Goal: Task Accomplishment & Management: Complete application form

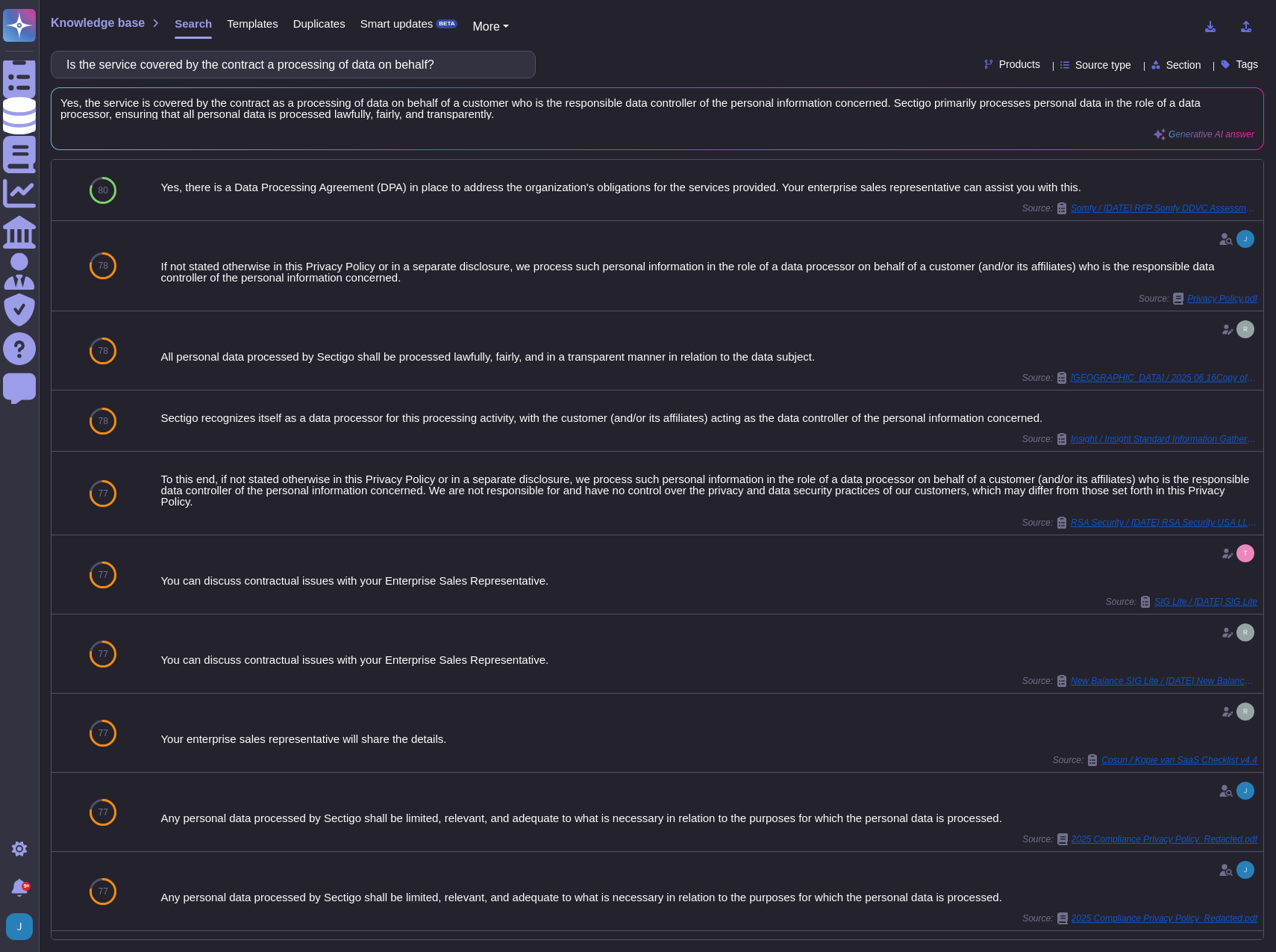
drag, startPoint x: 482, startPoint y: 65, endPoint x: -5, endPoint y: 56, distance: 487.1
click at [0, 56] on html "Questionnaires Knowledge Base Documents Analytics CAIQ / SIG Admin Trust Center…" at bounding box center [638, 476] width 1276 height 952
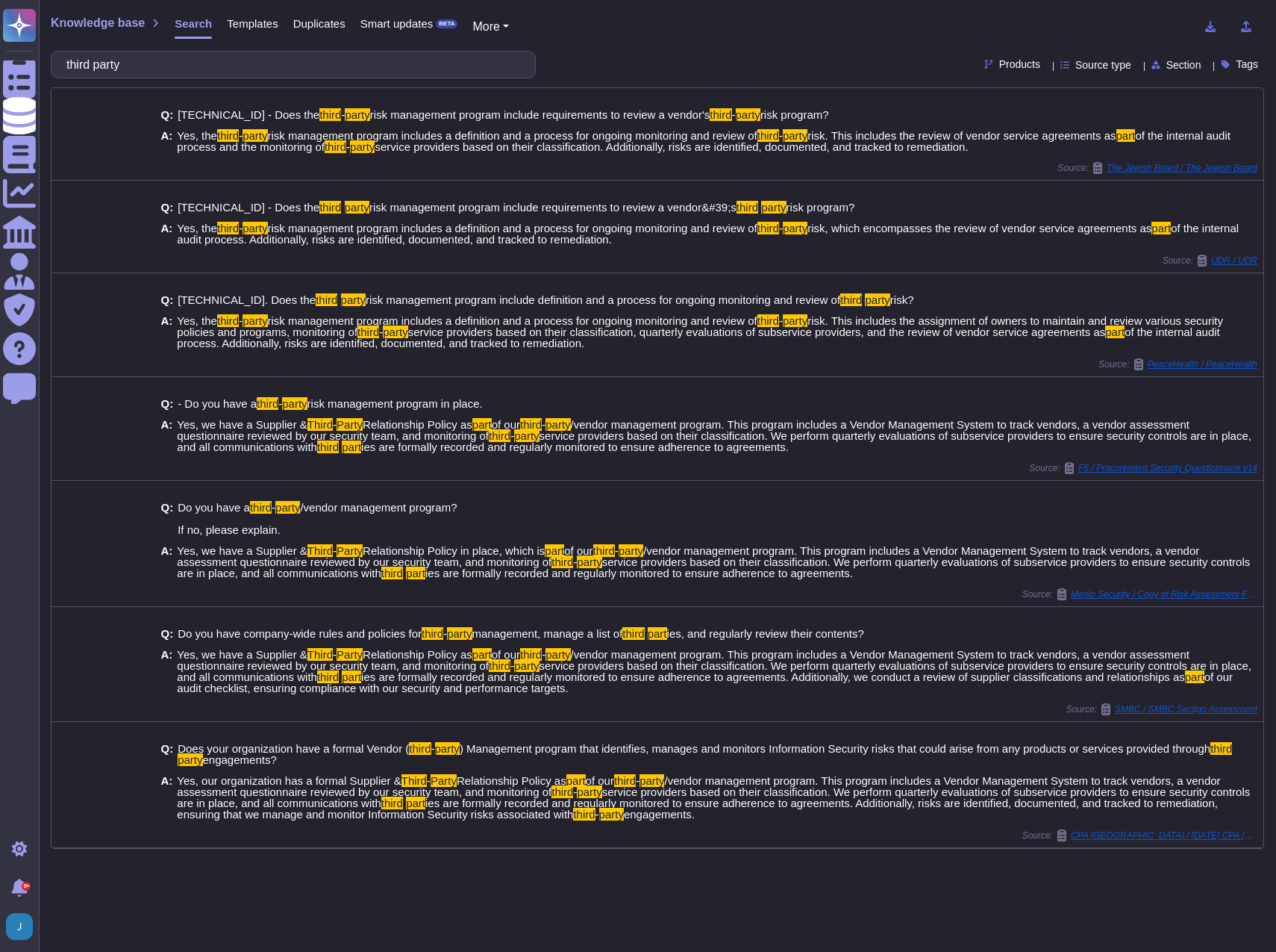
drag, startPoint x: 153, startPoint y: 62, endPoint x: 48, endPoint y: 56, distance: 105.2
click at [48, 56] on div "Knowledge base Search Templates Duplicates Smart updates BETA More third party …" at bounding box center [657, 476] width 1237 height 952
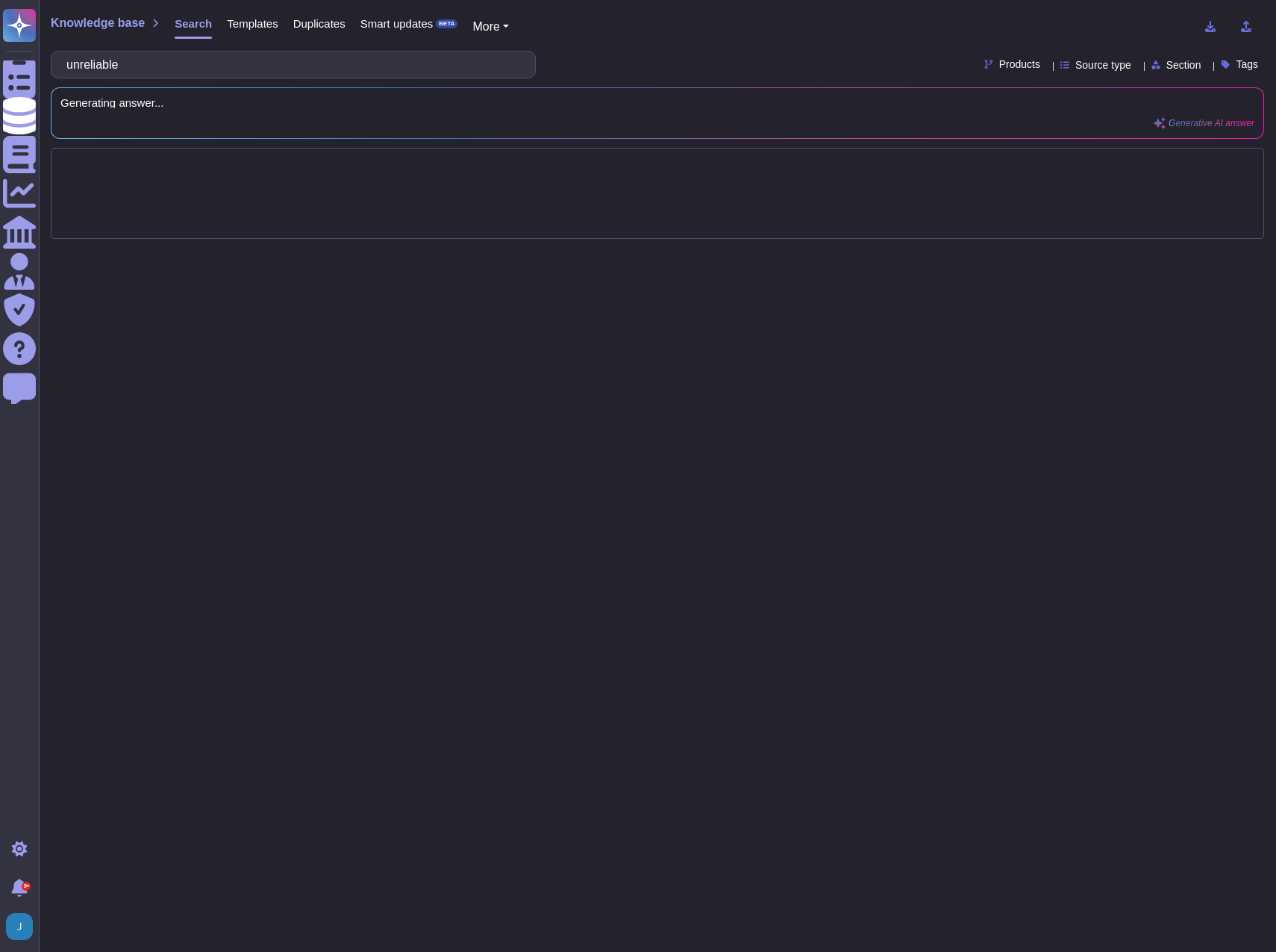
type input "unreliable"
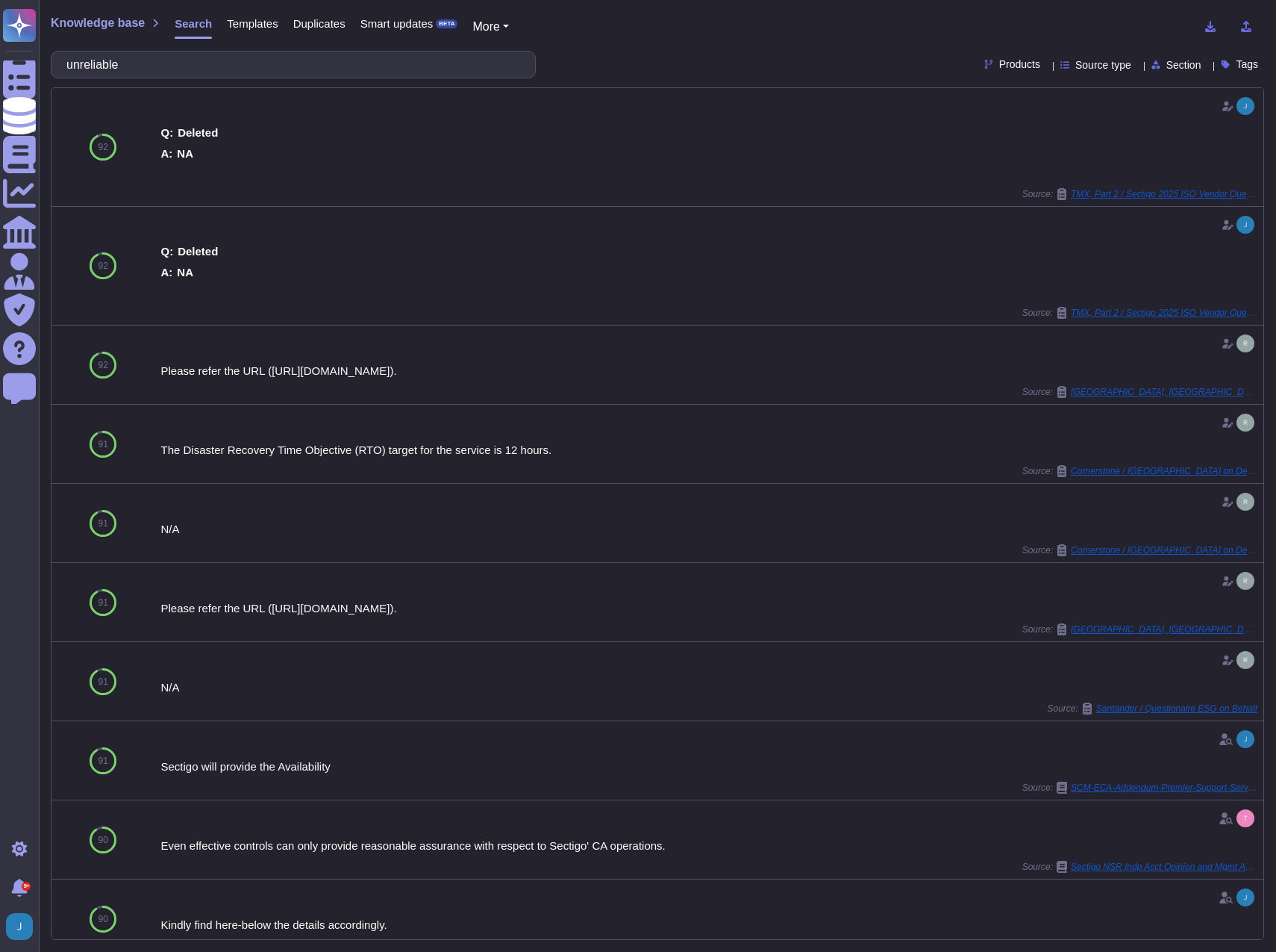
drag, startPoint x: 201, startPoint y: 64, endPoint x: 68, endPoint y: 58, distance: 133.1
click at [68, 58] on div "unreliable" at bounding box center [294, 64] width 485 height 27
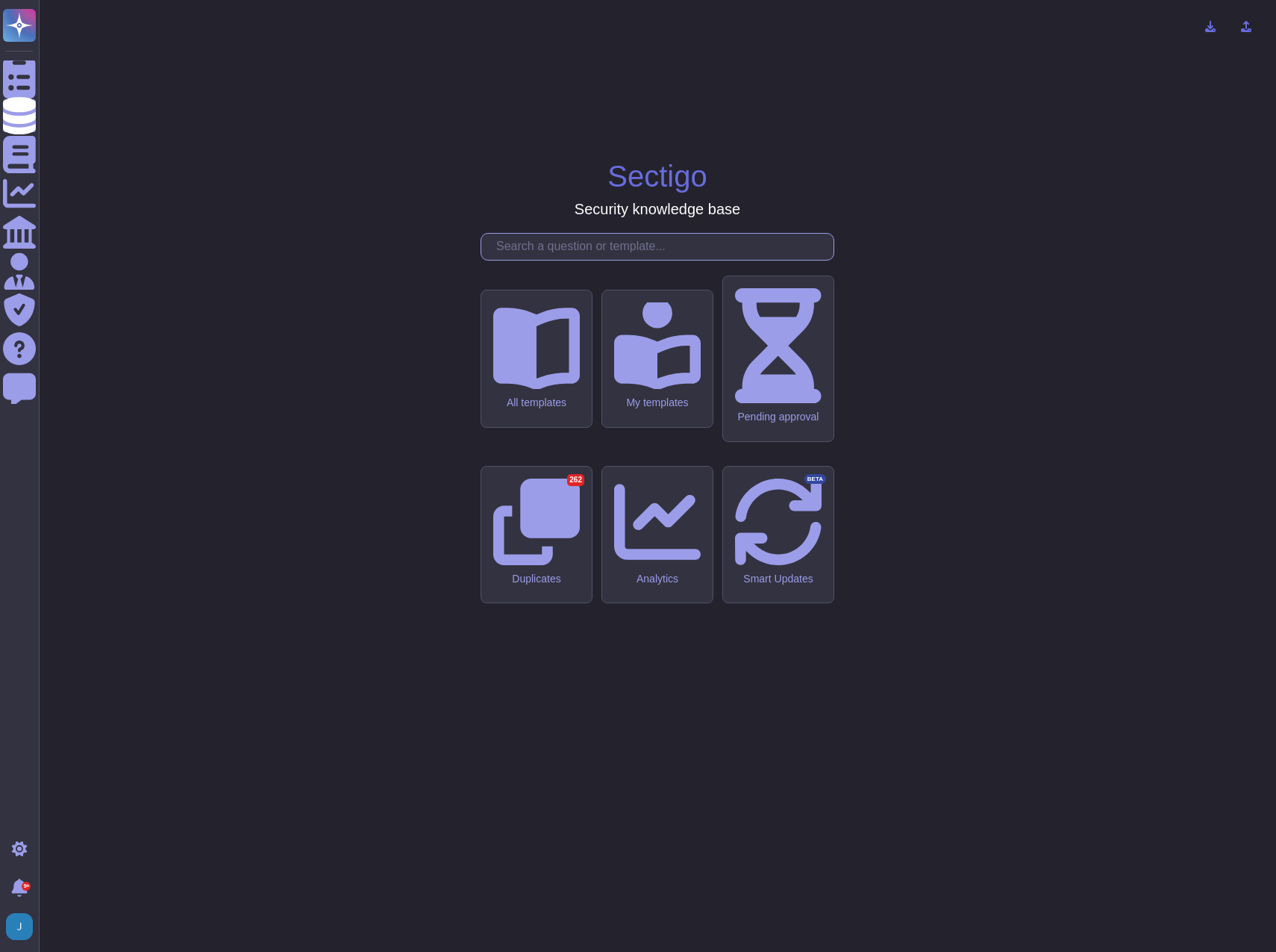
click at [626, 260] on input "text" at bounding box center [662, 247] width 345 height 27
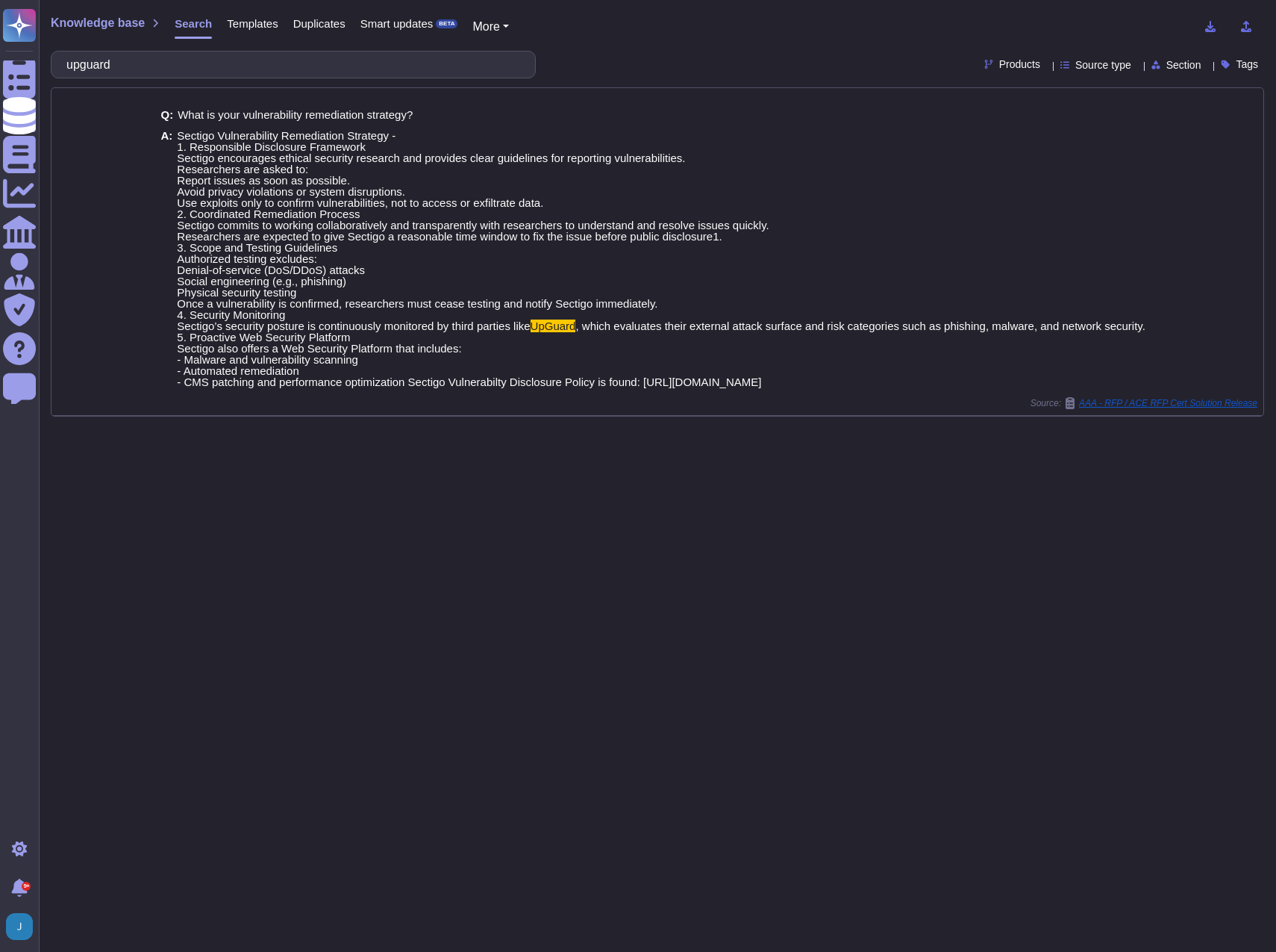
drag, startPoint x: 202, startPoint y: 64, endPoint x: -5, endPoint y: 29, distance: 209.9
click at [0, 29] on html "Questionnaires Knowledge Base Documents Analytics CAIQ / SIG Admin Trust Center…" at bounding box center [638, 476] width 1276 height 952
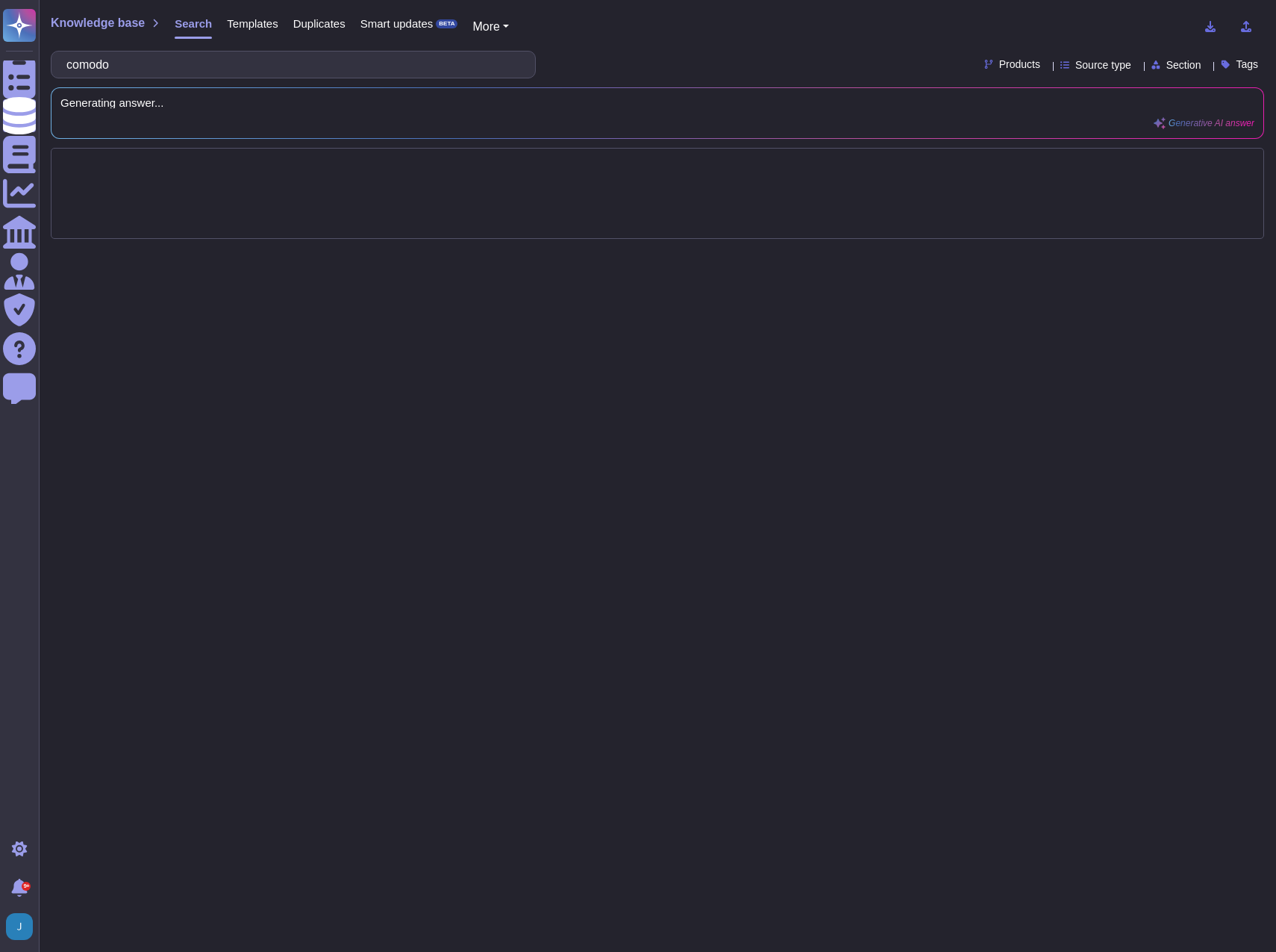
type input "comodo"
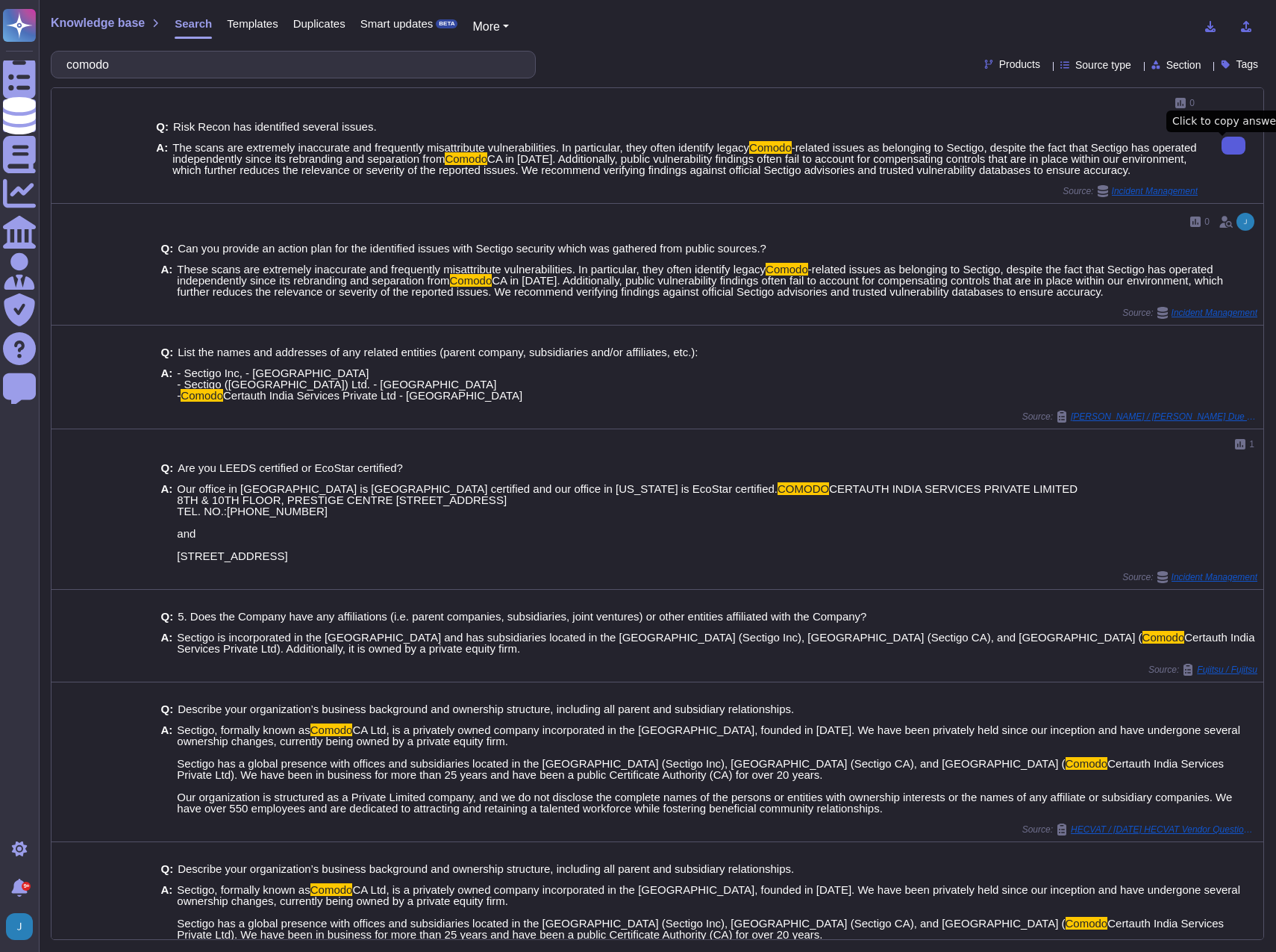
click at [1233, 145] on icon at bounding box center [1233, 145] width 0 height 0
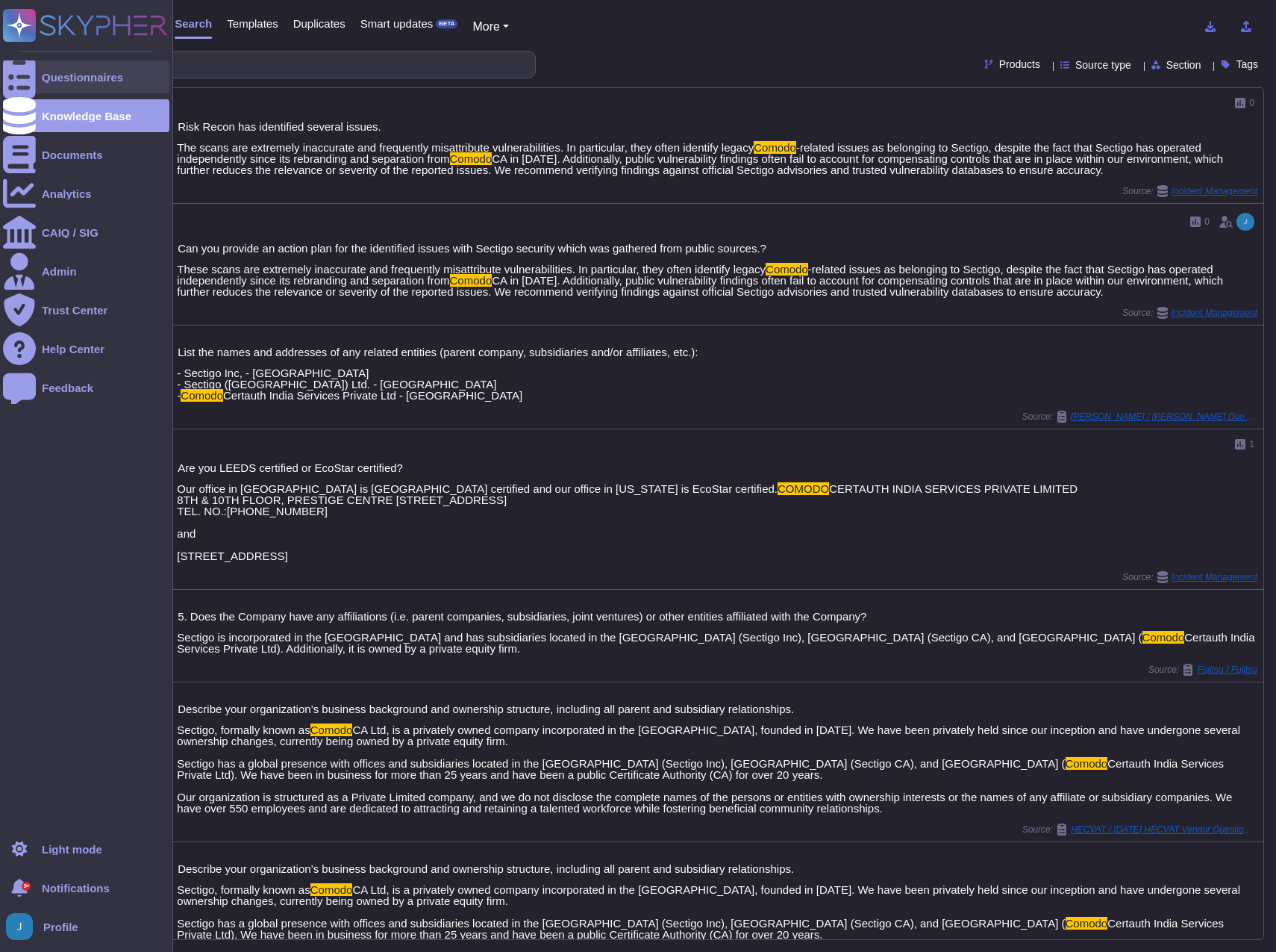
click at [93, 81] on div "Questionnaires" at bounding box center [82, 78] width 82 height 11
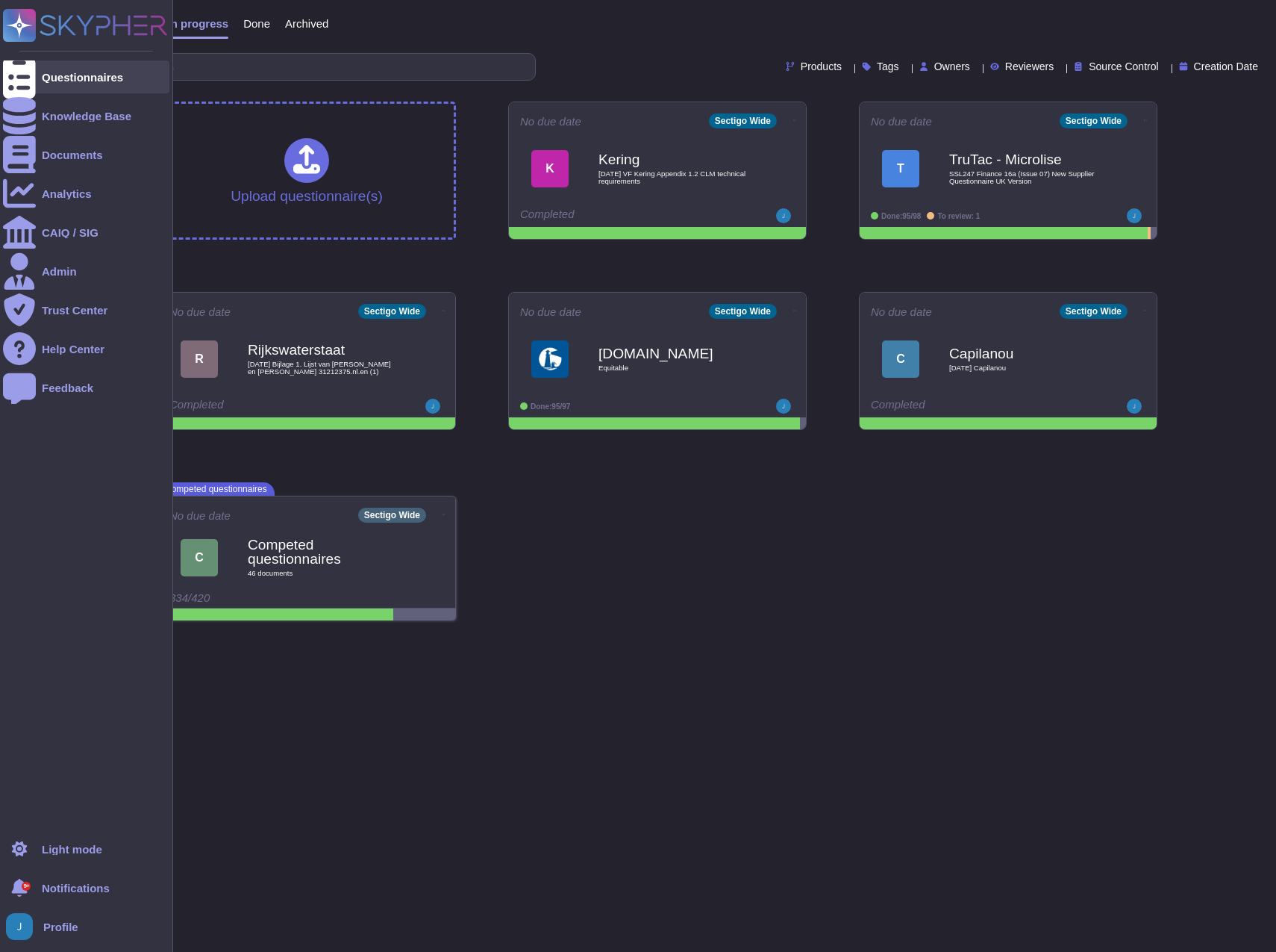
click at [86, 76] on div "Questionnaires" at bounding box center [82, 78] width 82 height 11
click at [69, 124] on div "Knowledge Base" at bounding box center [86, 116] width 167 height 33
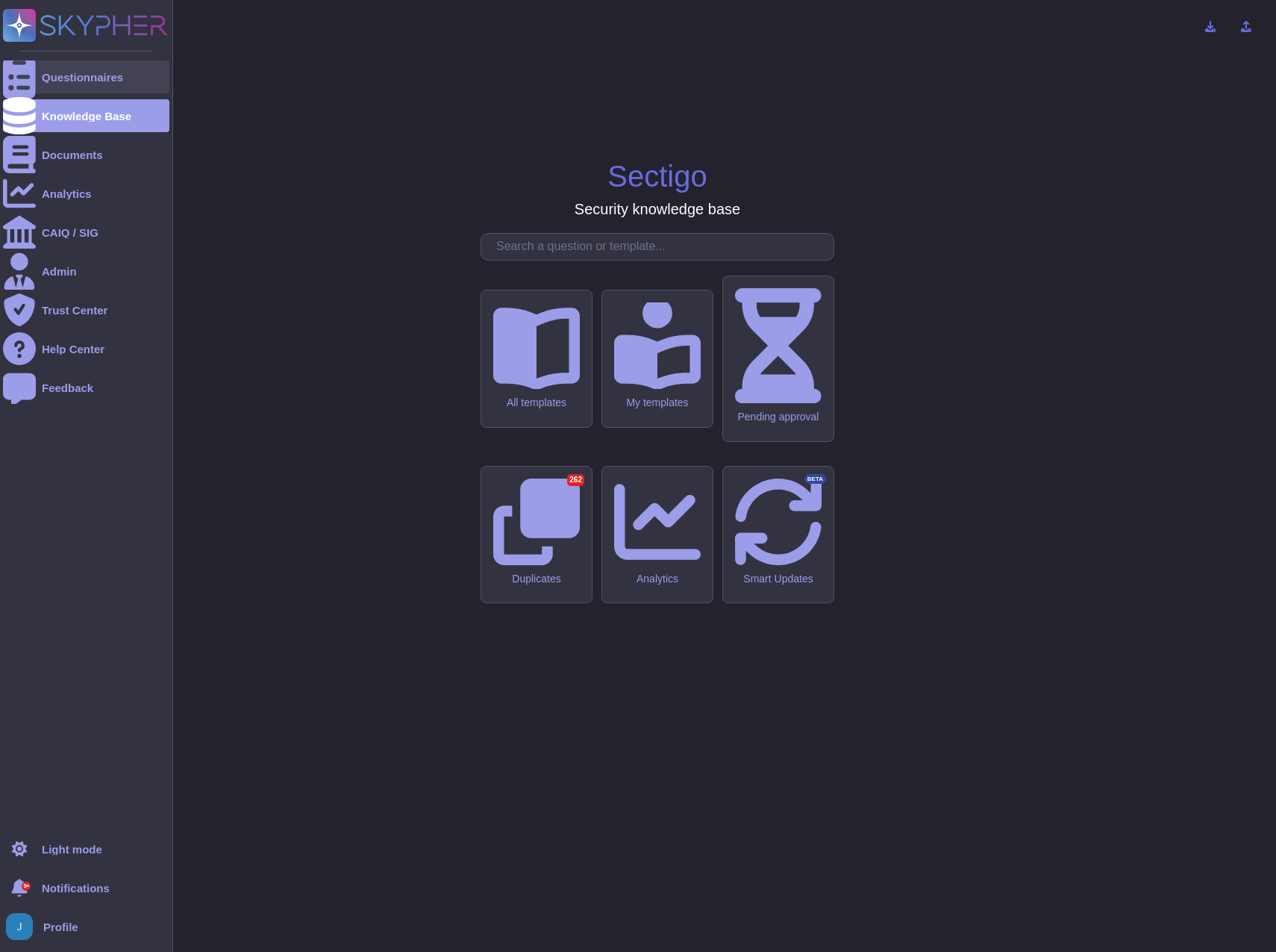
click at [78, 72] on div "Questionnaires" at bounding box center [82, 78] width 82 height 11
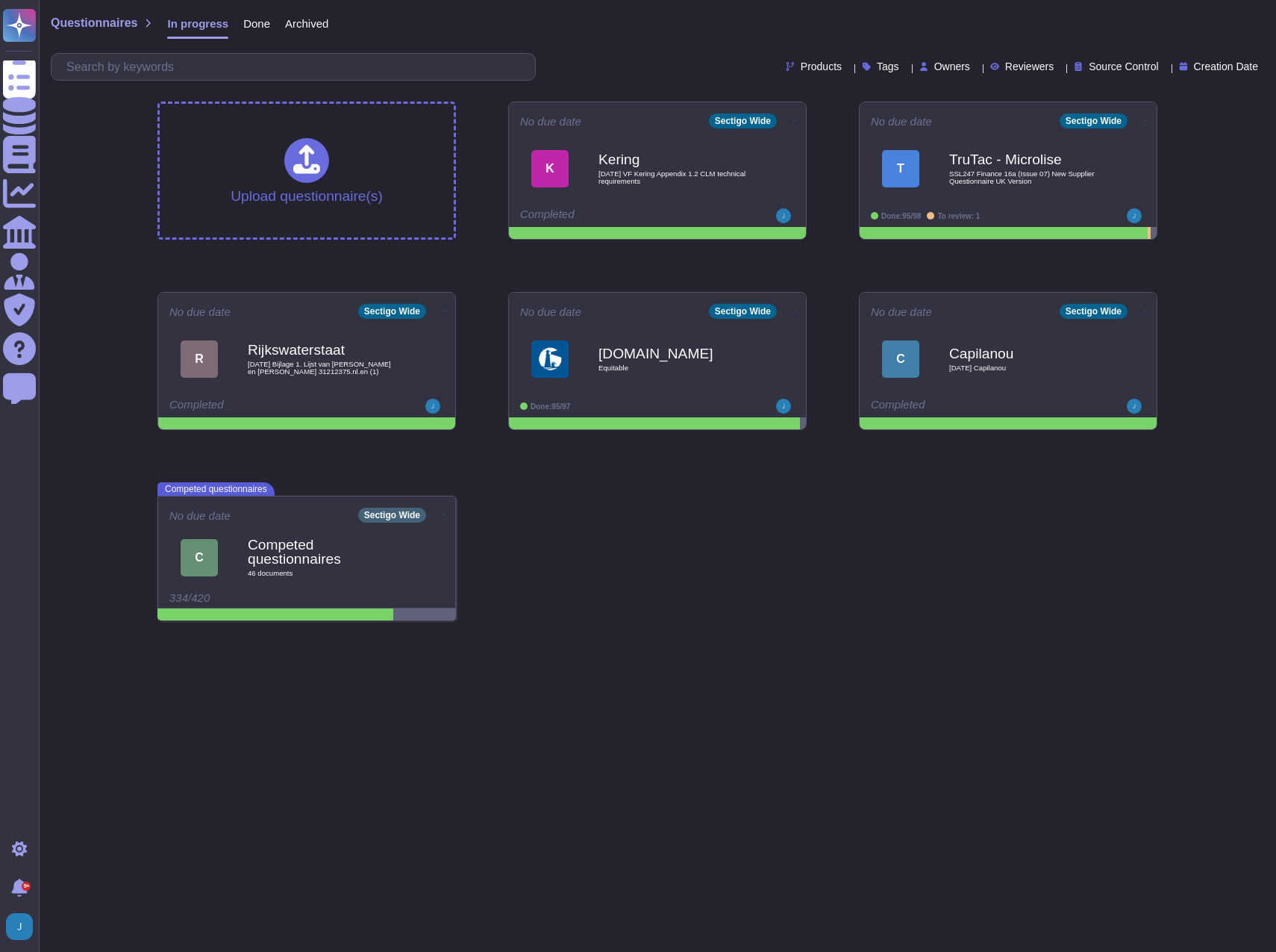
click at [255, 27] on span "Done" at bounding box center [257, 24] width 27 height 11
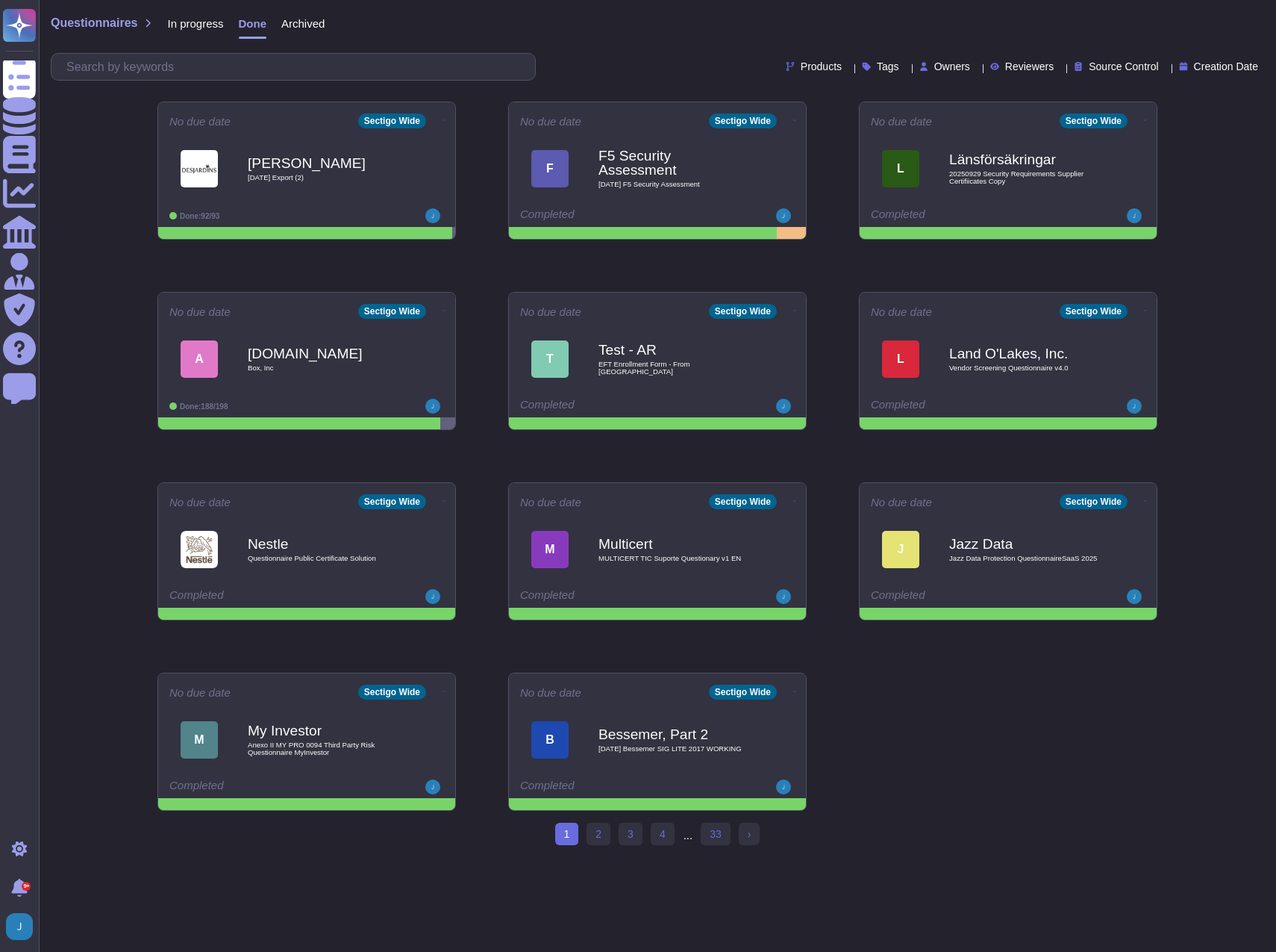
click at [237, 51] on div "Questionnaires In progress Done Archived Products Tags Owners Reviewers Source …" at bounding box center [657, 45] width 1237 height 89
click at [232, 62] on input "text" at bounding box center [297, 67] width 476 height 27
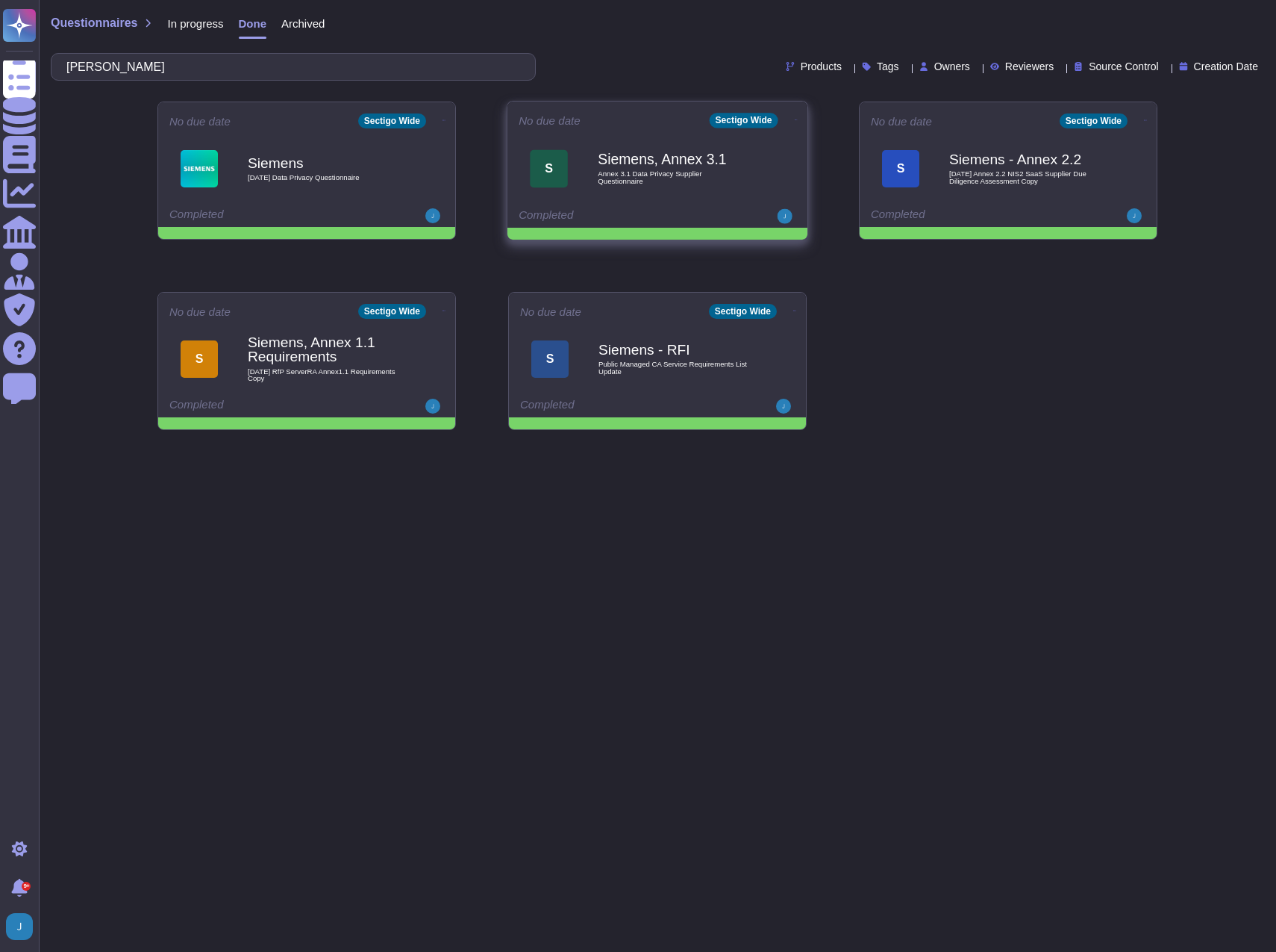
type input "[PERSON_NAME]"
click at [643, 167] on b "Siemens, Annex 3.1" at bounding box center [672, 159] width 151 height 14
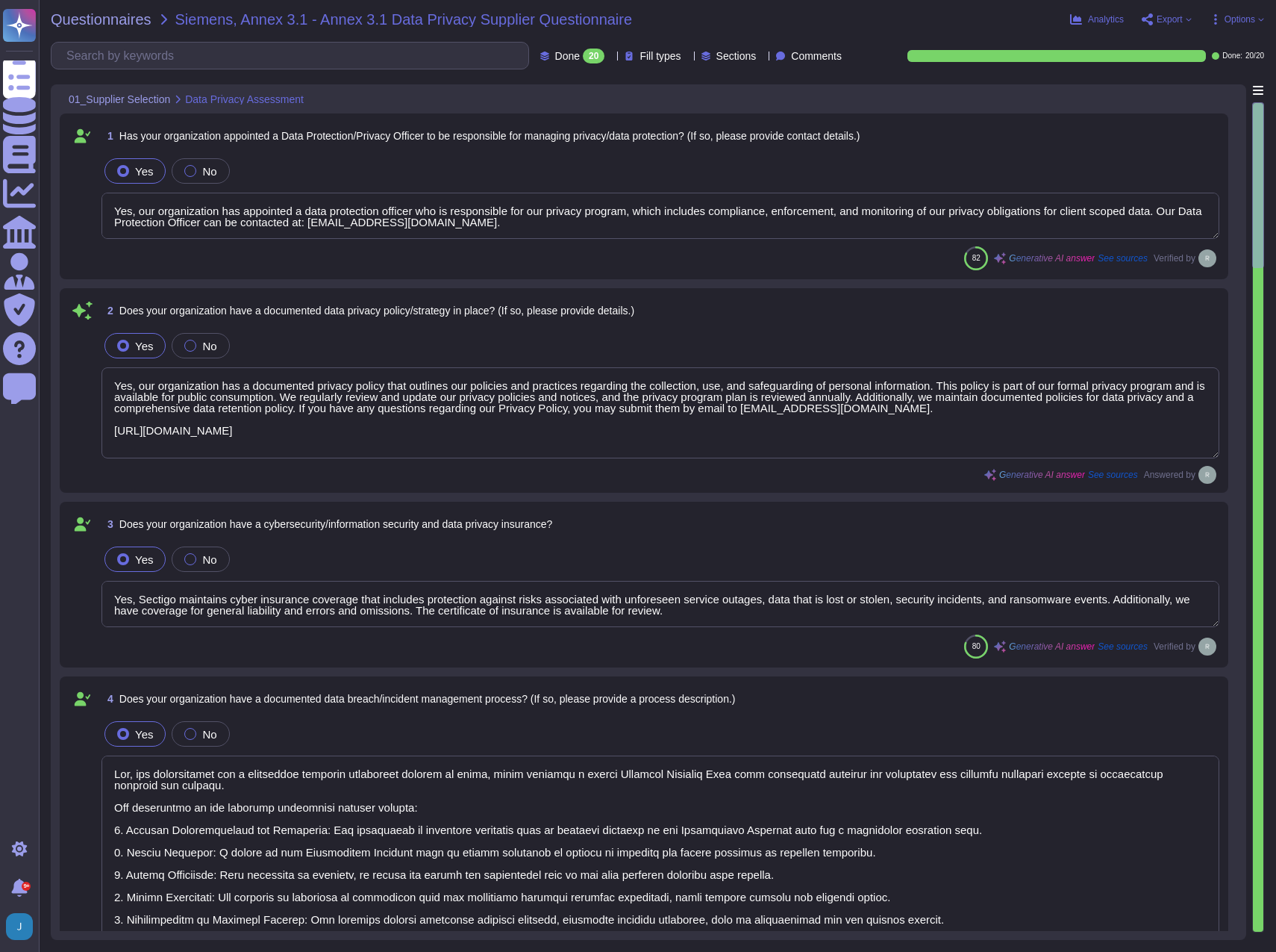
type textarea "Yes, our organization has appointed a data protection officer who is responsibl…"
type textarea "Yes, our organization has a documented privacy policy that outlines our policie…"
type textarea "Yes, Sectigo maintains cyber insurance coverage that includes protection agains…"
type textarea "Yes, our organization has a documented incident management process in place, wh…"
type textarea "Yes, we maintain a record of all sorts of information, including processing act…"
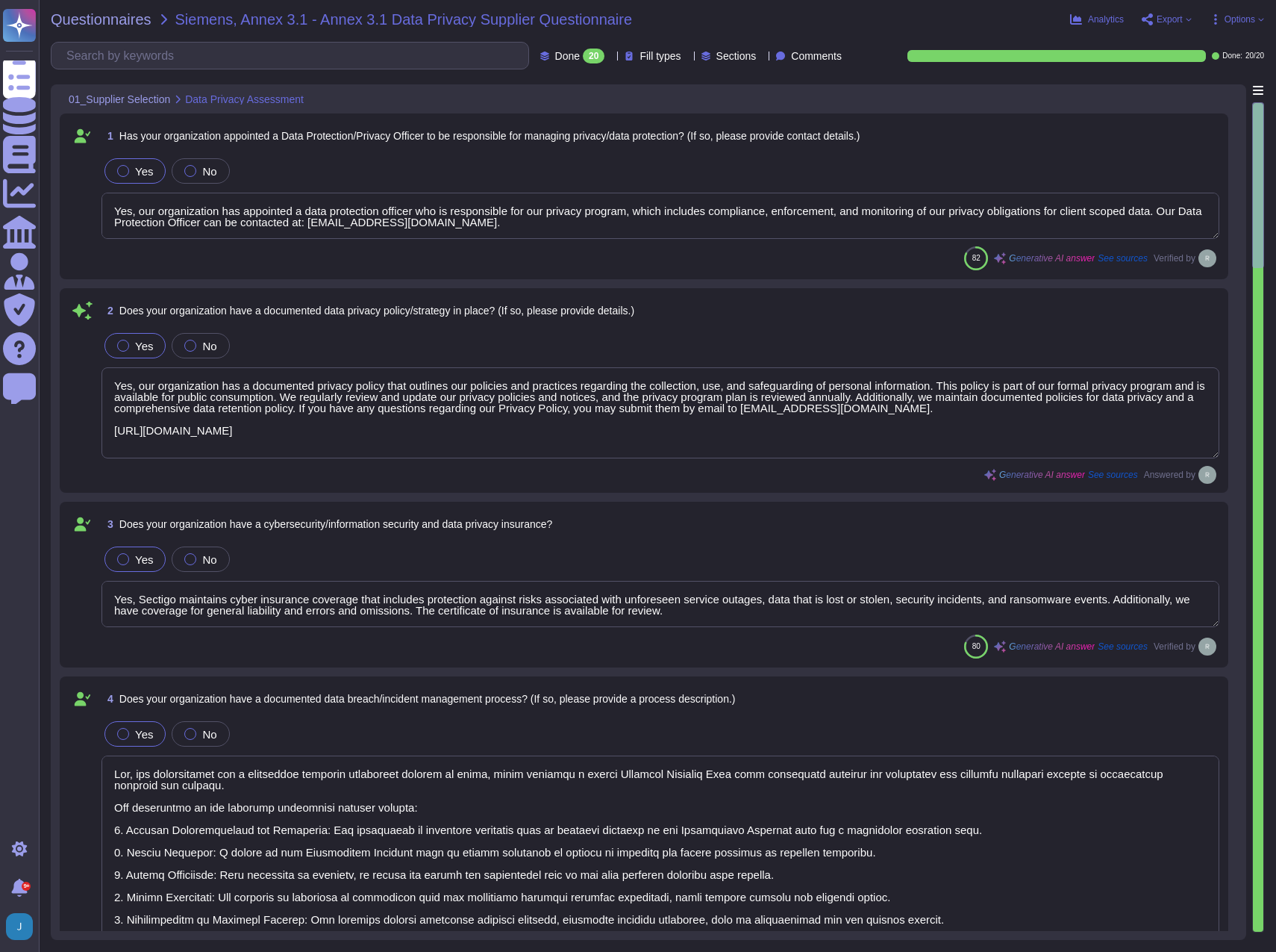
click at [1233, 24] on span "Options" at bounding box center [1240, 19] width 30 height 9
click at [1177, 23] on span "Export" at bounding box center [1170, 19] width 27 height 9
click at [1086, 18] on button "Analytics" at bounding box center [1097, 19] width 54 height 12
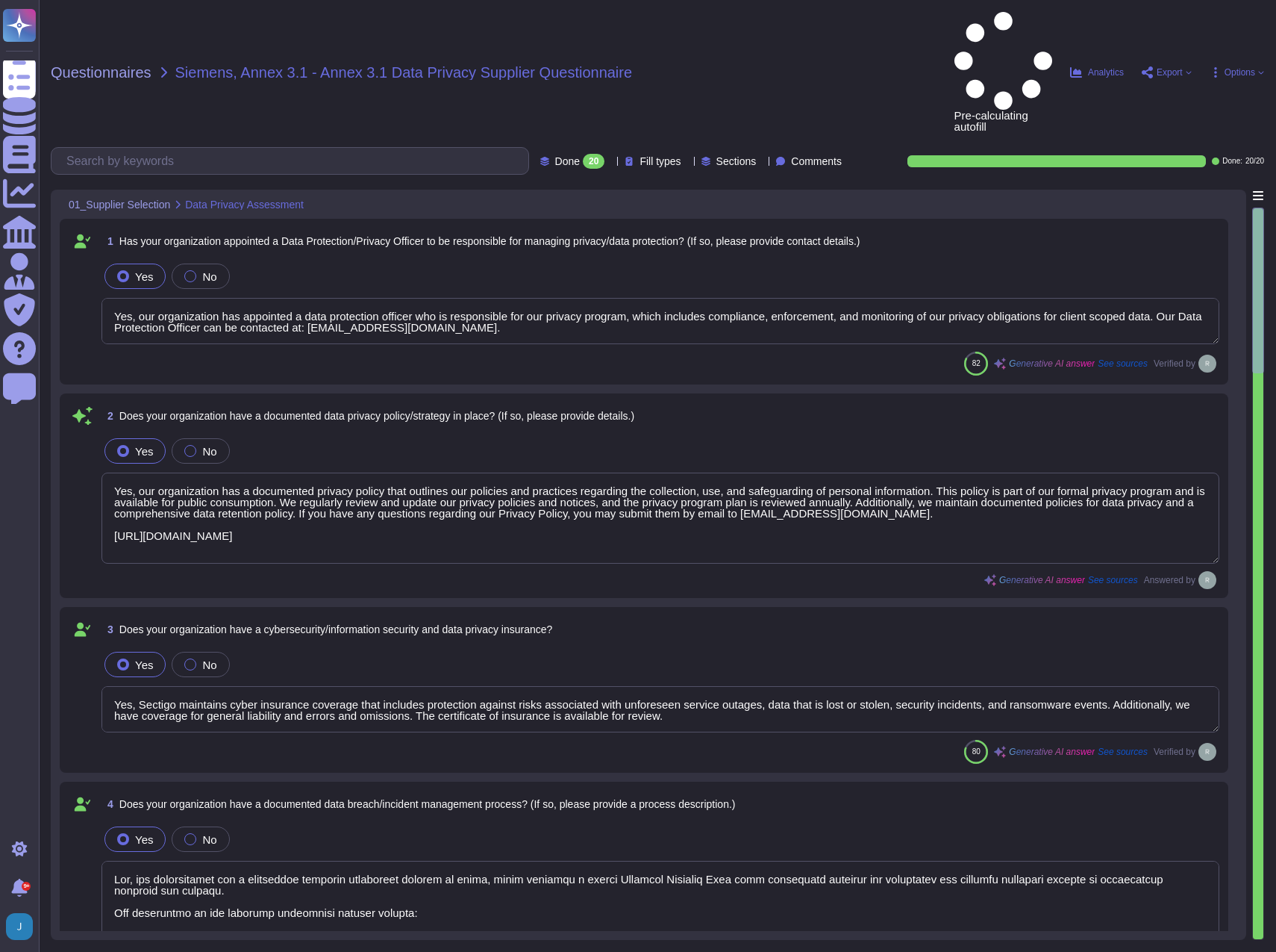
type textarea "Yes, our organization has appointed a data protection officer who is responsibl…"
type textarea "Yes, our organization has a documented privacy policy that outlines our policie…"
type textarea "Yes, Sectigo maintains cyber insurance coverage that includes protection agains…"
type textarea "Yes, our organization has a documented incident management process in place, wh…"
type textarea "Yes, we maintain a record of all sorts of information, including processing act…"
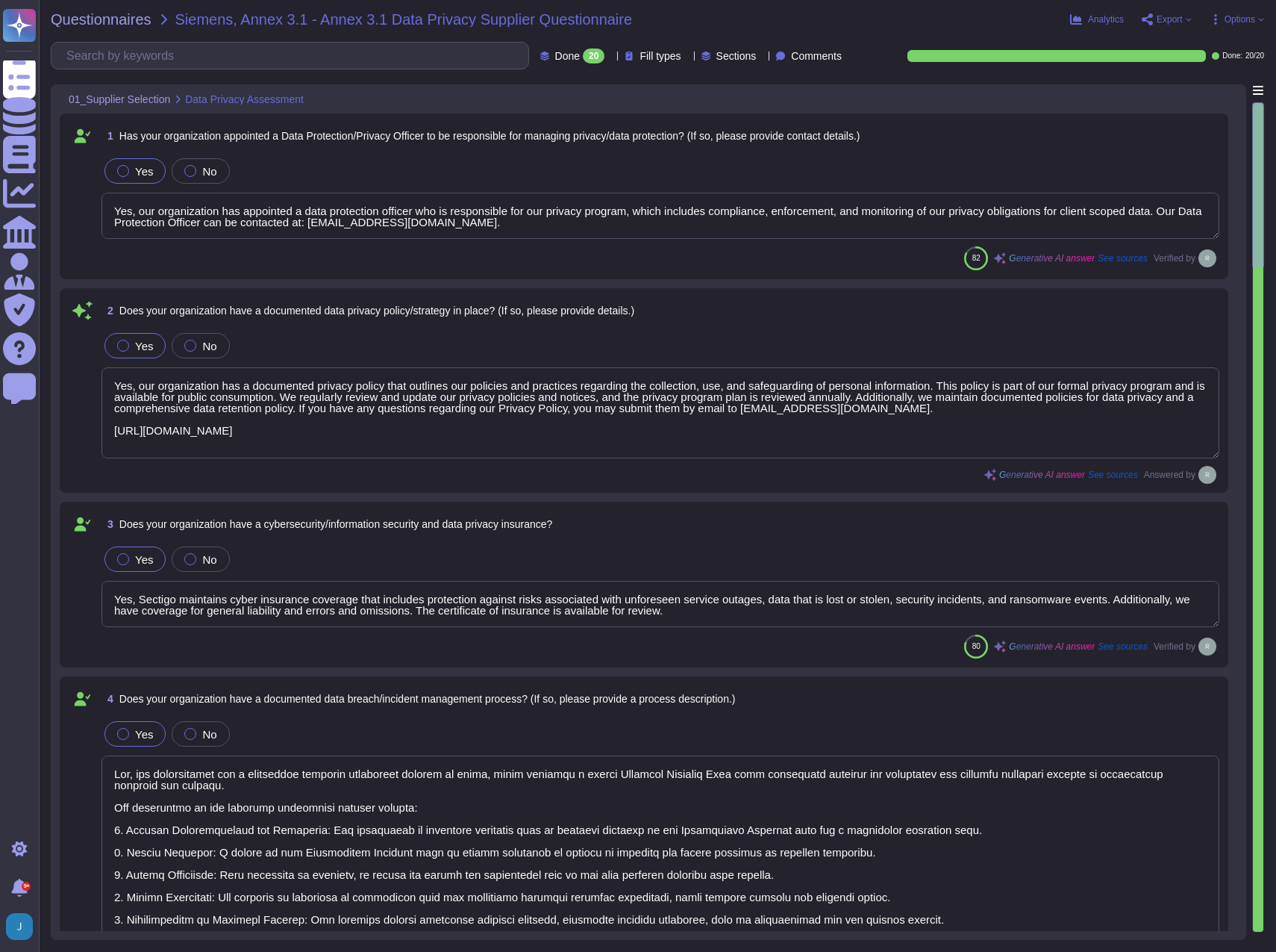
scroll to position [2, 0]
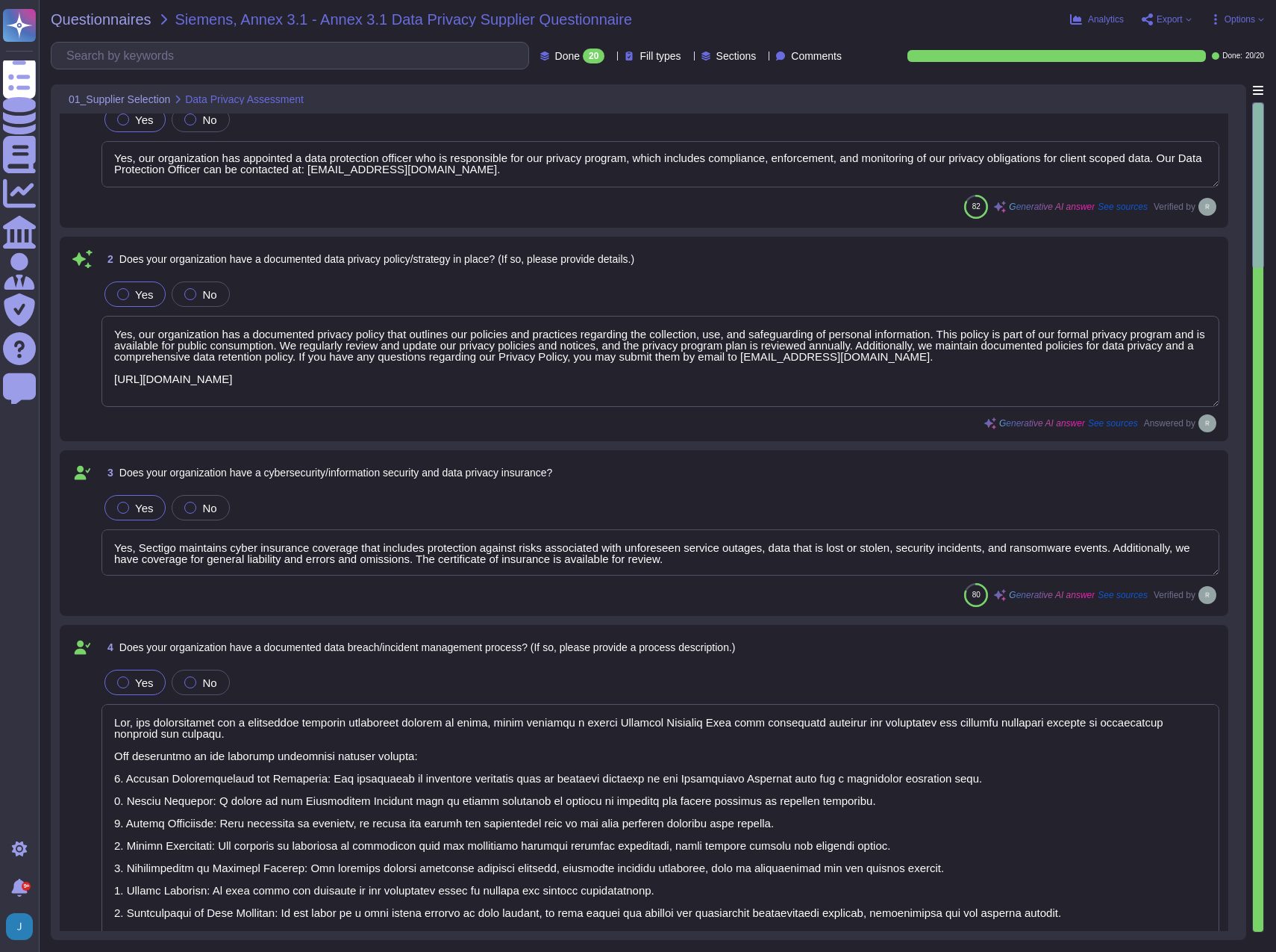
type textarea "Yes, our organization conducts extensive internal audits year-round, which incl…"
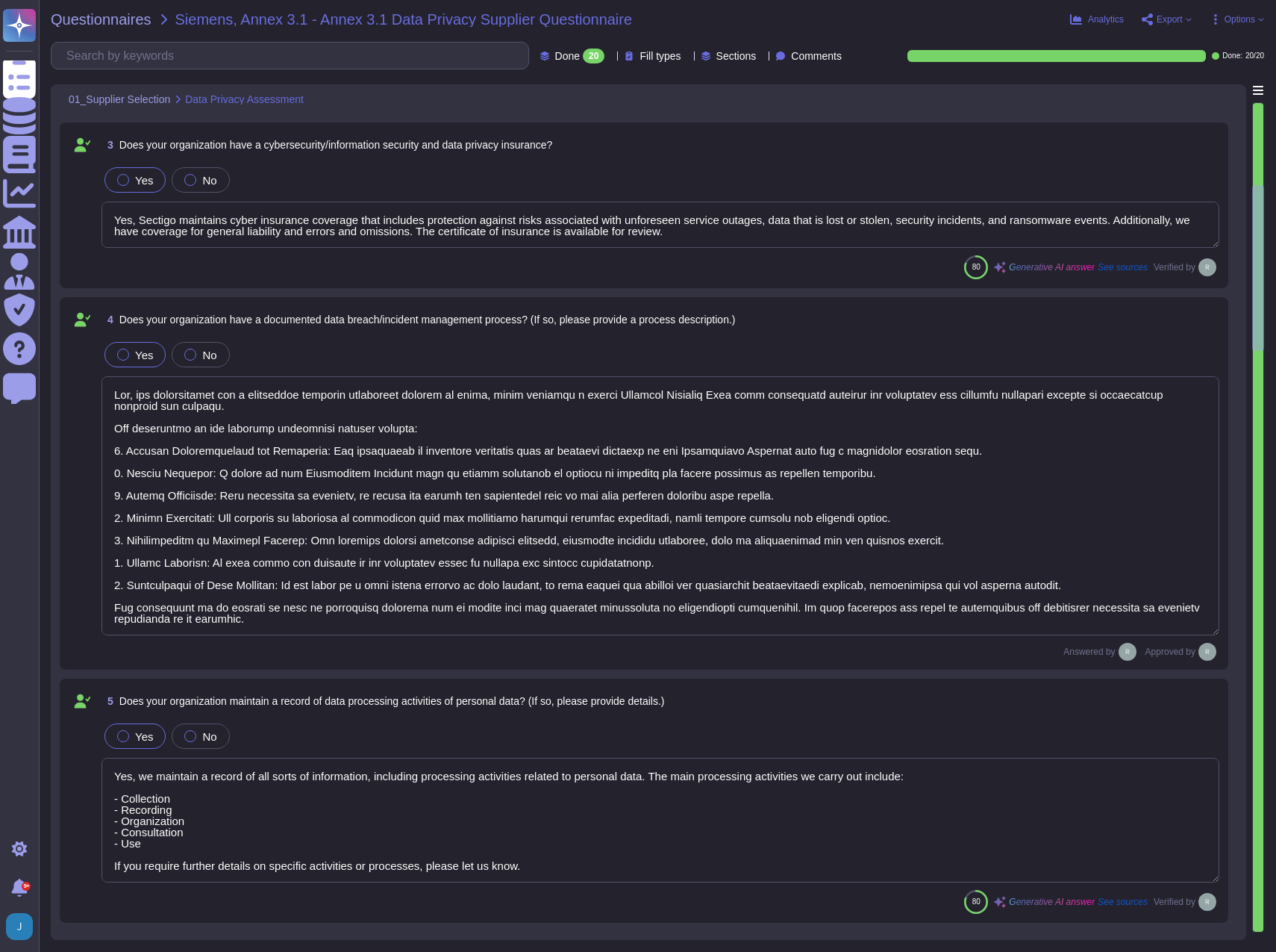
scroll to position [448, 0]
type textarea "Yes, we ensure that data protection by design and default is implemented throug…"
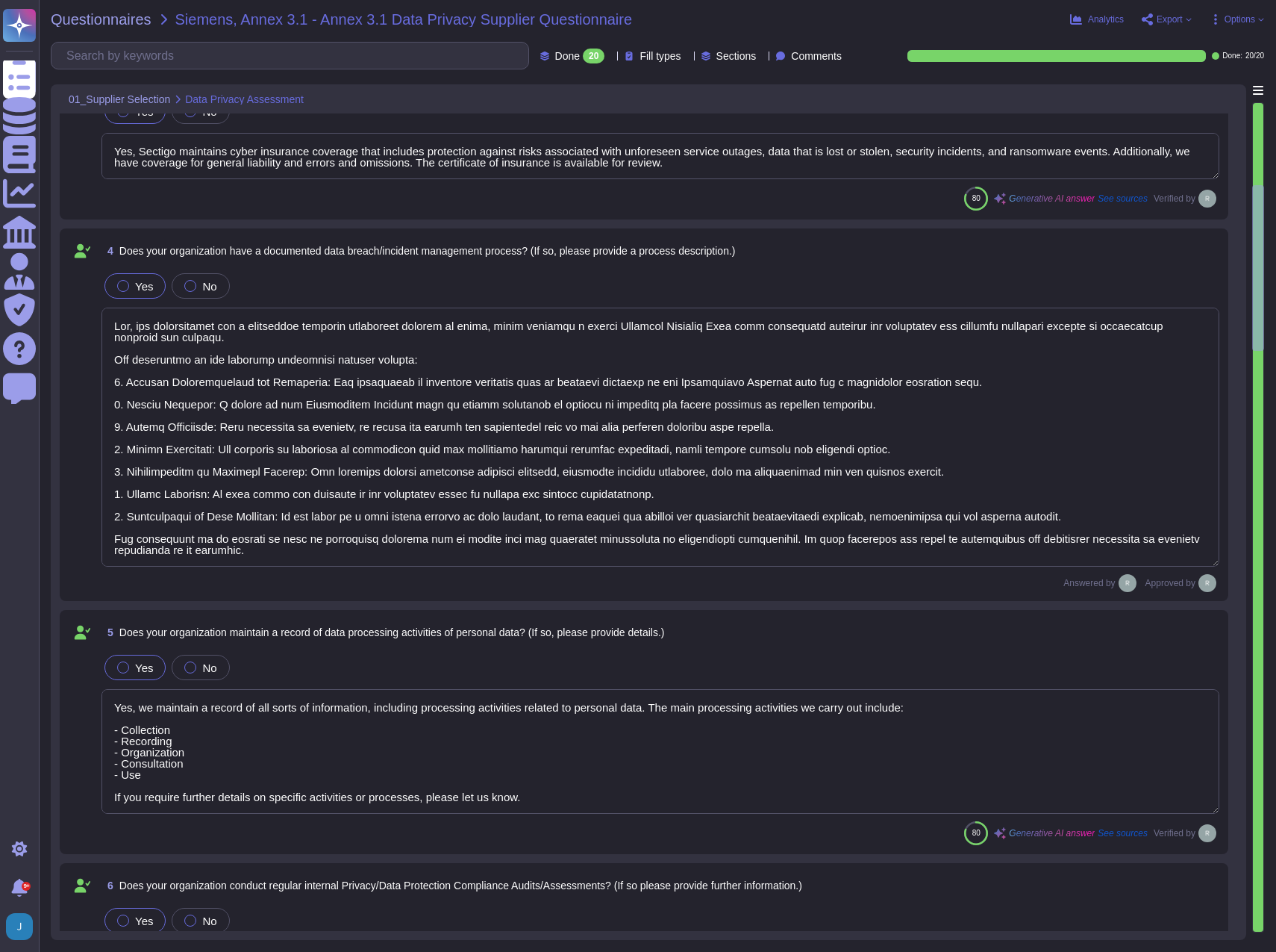
scroll to position [2, 0]
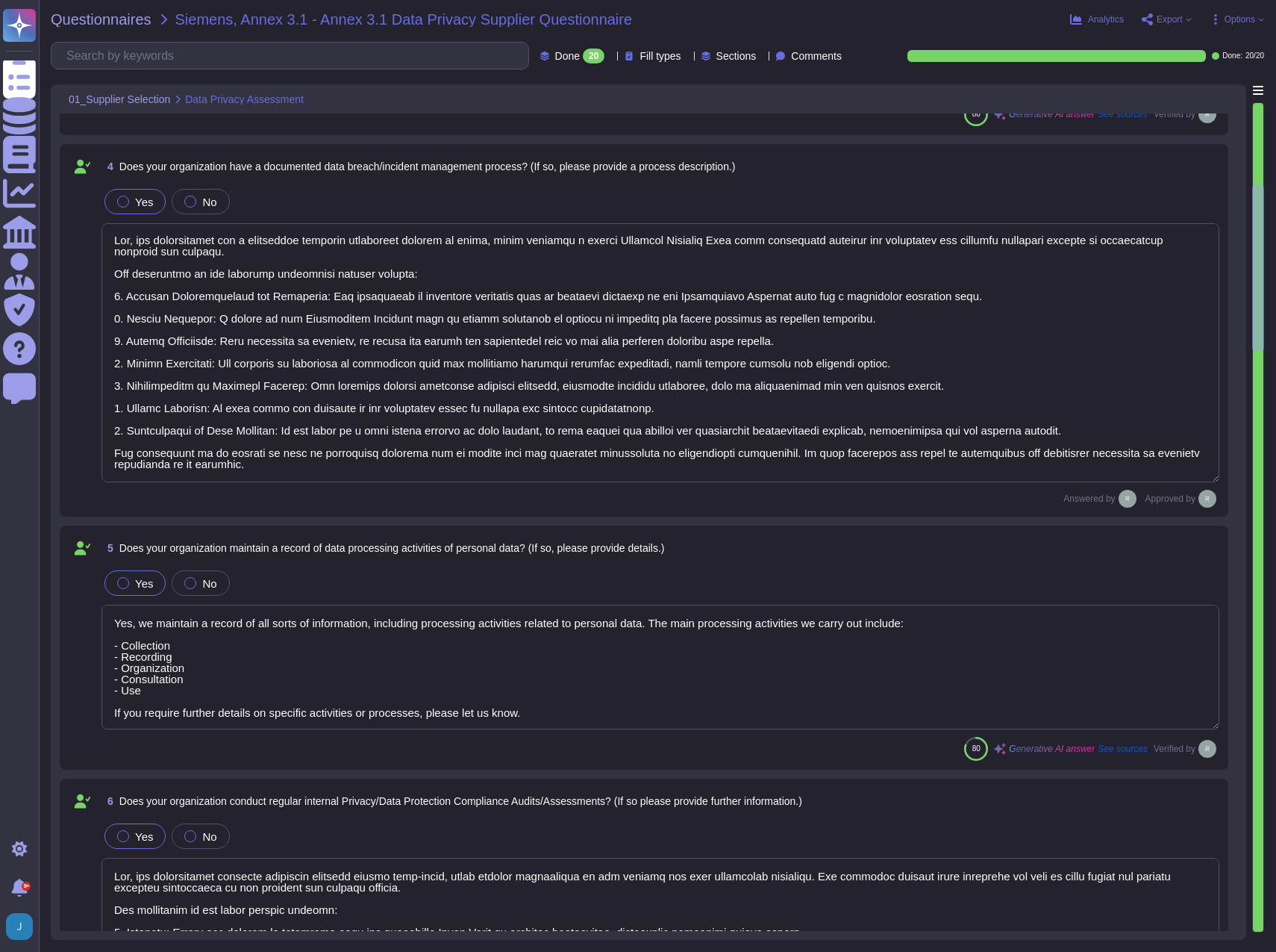
type textarea "DPIAs are typically conducted in connection with new products and product enhan…"
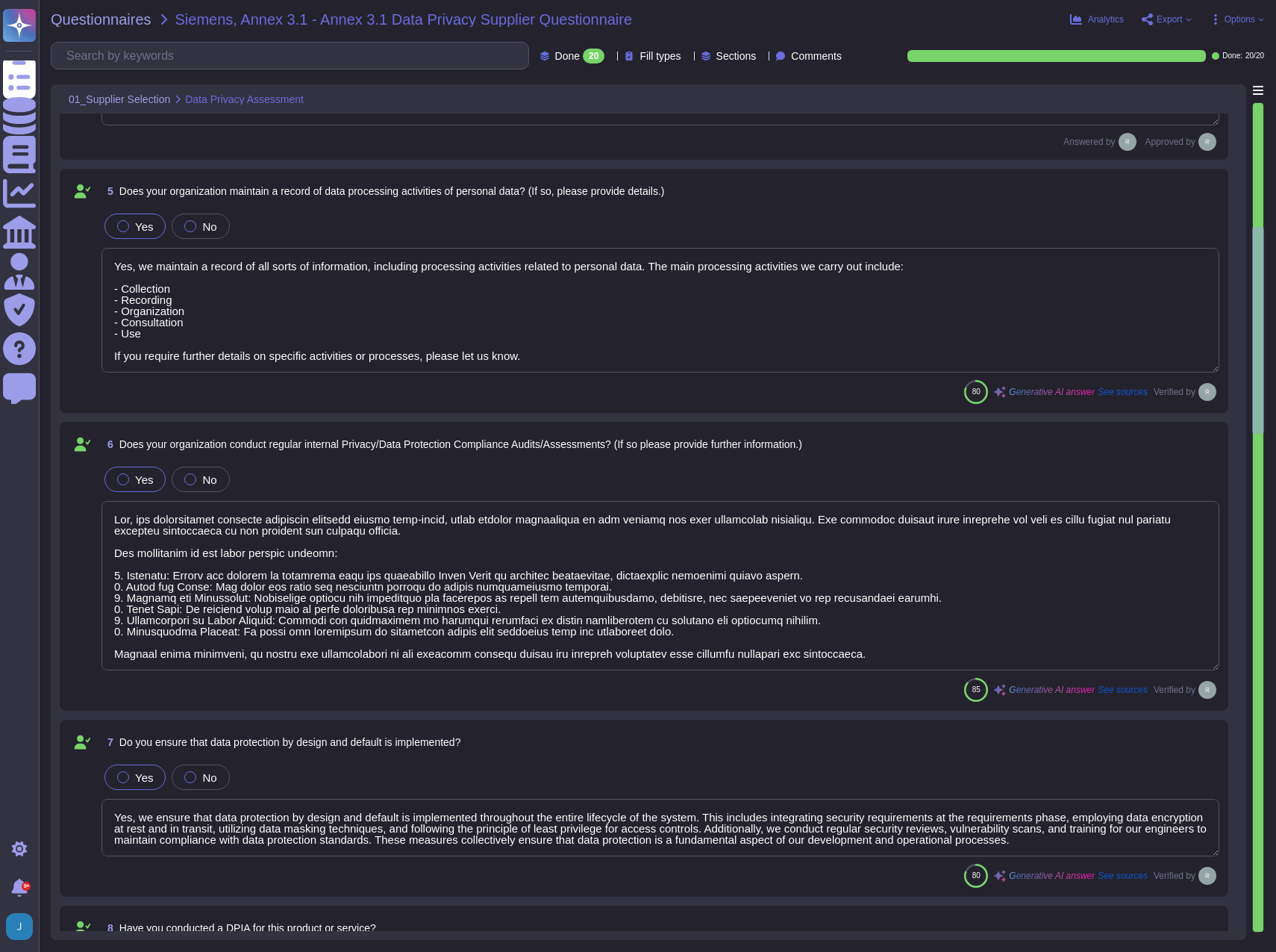
scroll to position [895, 0]
type textarea "Yes, all employees are required to sign confidentiality agreements, including n…"
type textarea "Yes, employees receive regular training on data privacy. This training is part …"
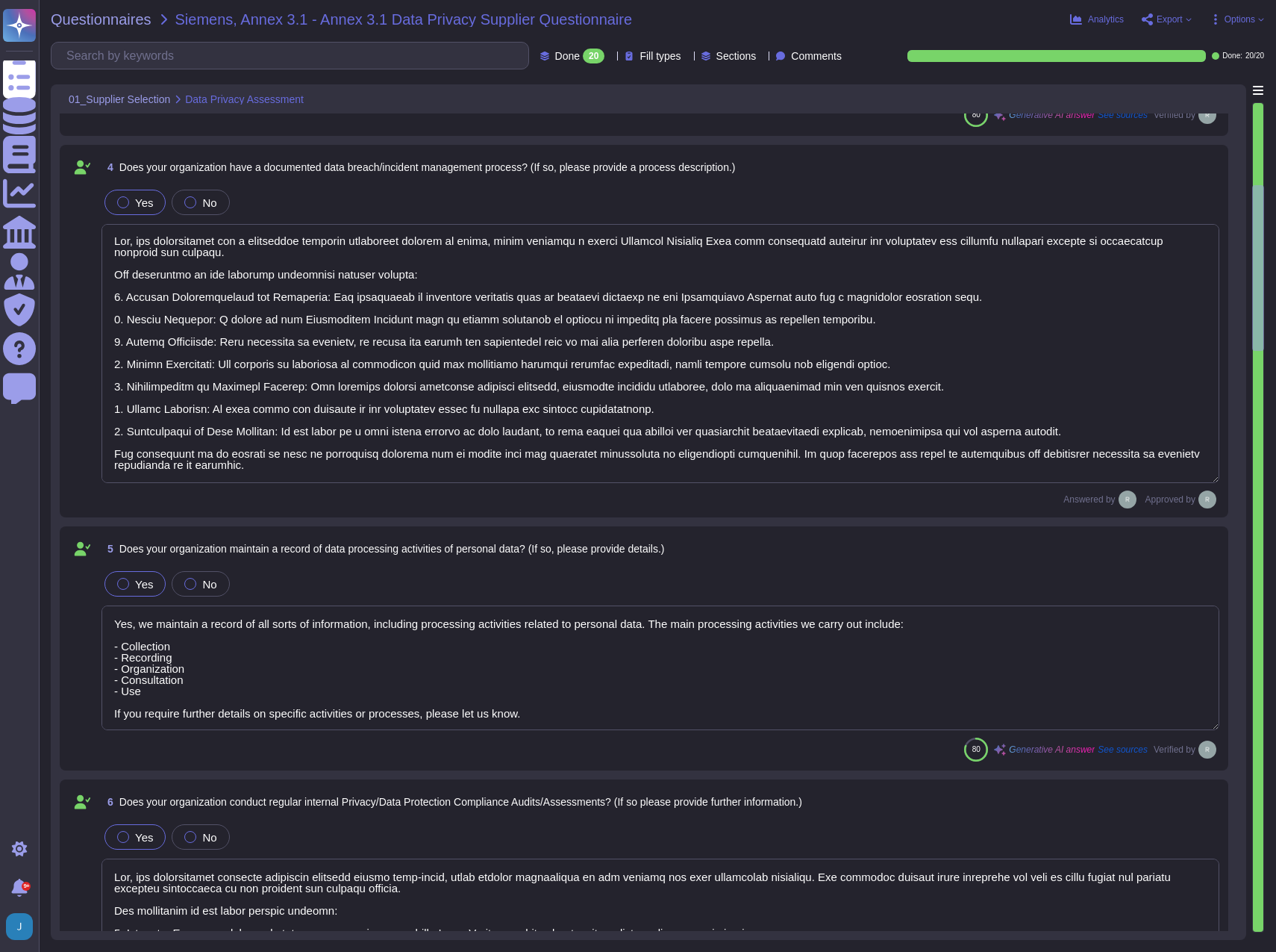
type textarea "Yes, our organization has a documented privacy policy that outlines our policie…"
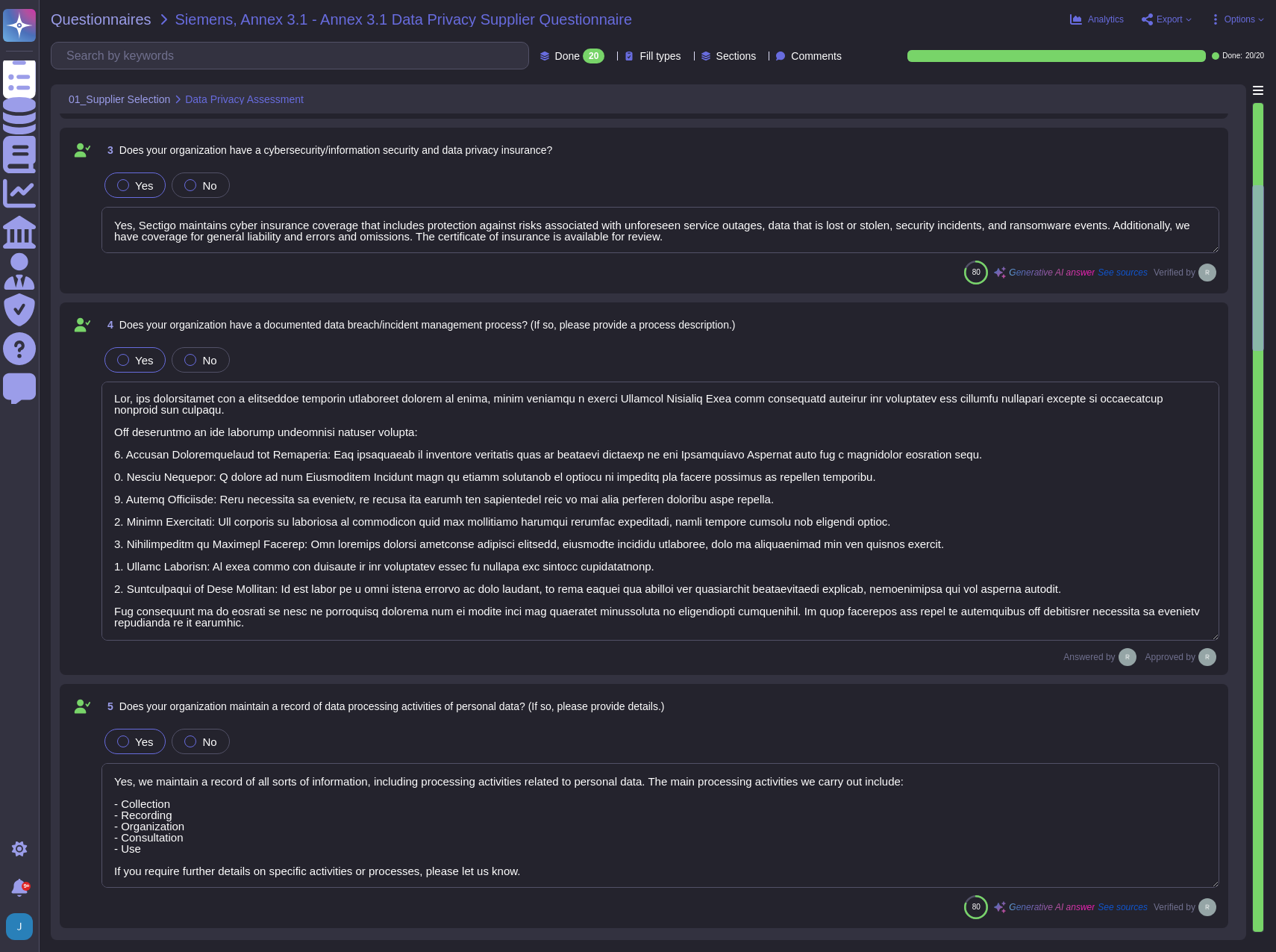
type textarea "Yes, our organization has appointed a data protection officer who is responsibl…"
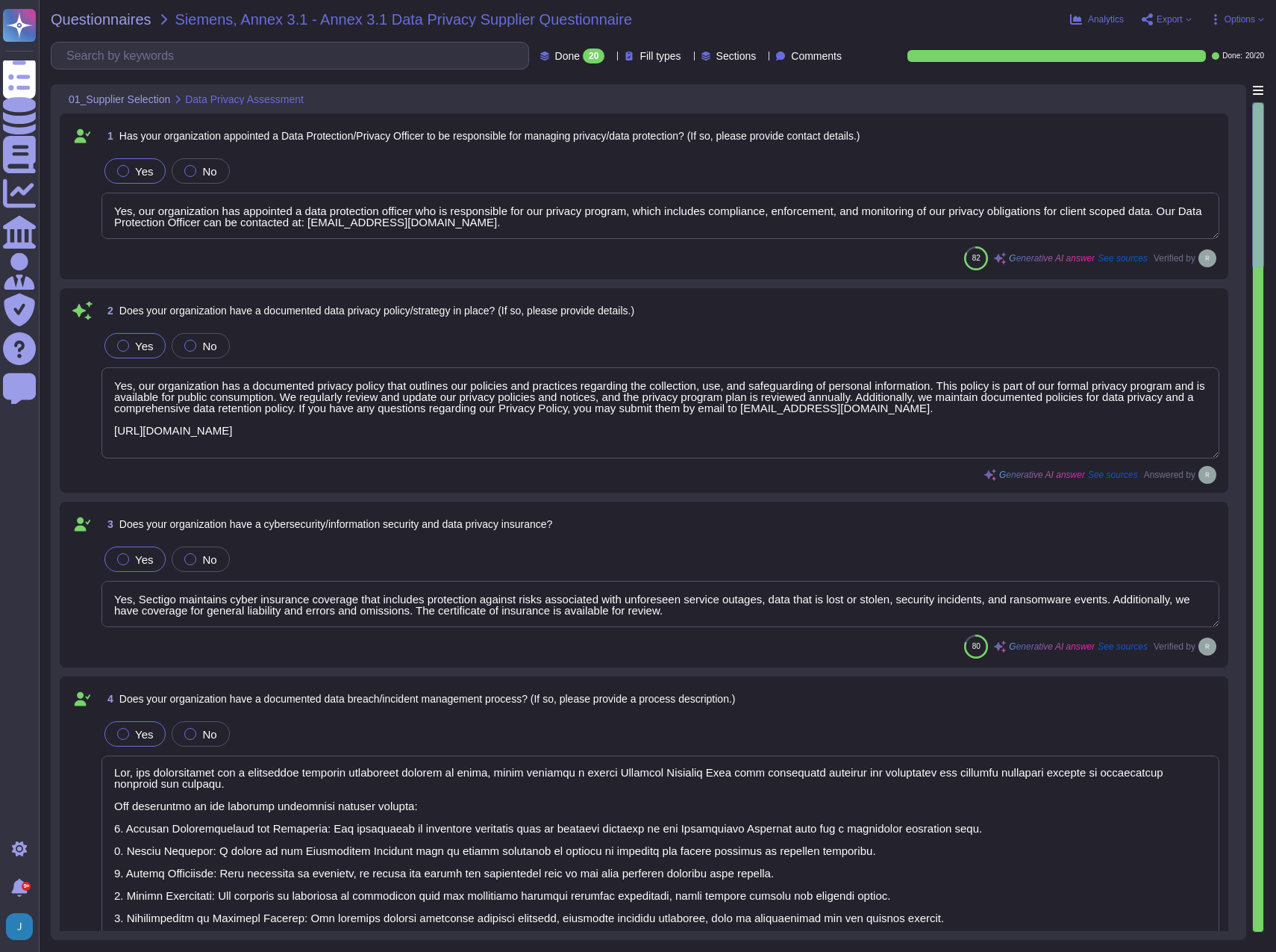
click at [687, 57] on icon at bounding box center [687, 57] width 0 height 0
click at [875, 62] on div "Done: 20 / 20" at bounding box center [1065, 56] width 398 height 12
